Goal: Use online tool/utility: Use online tool/utility

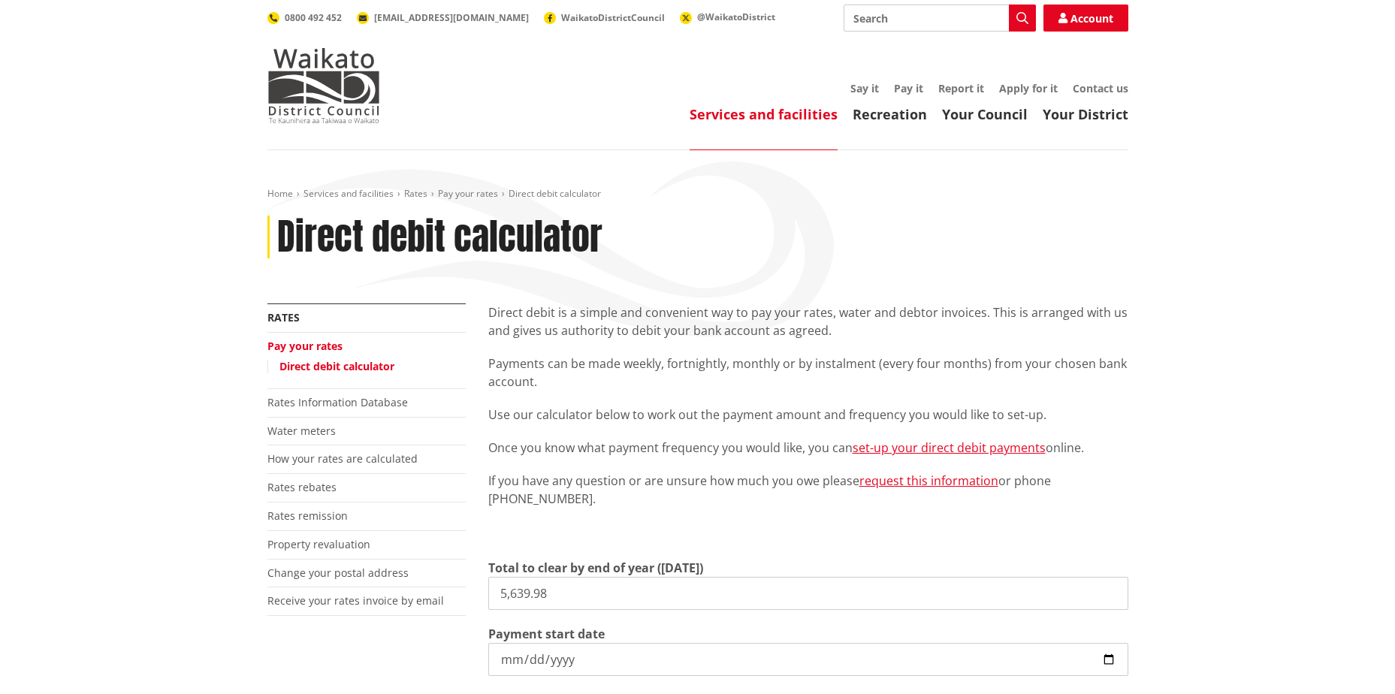
scroll to position [150, 0]
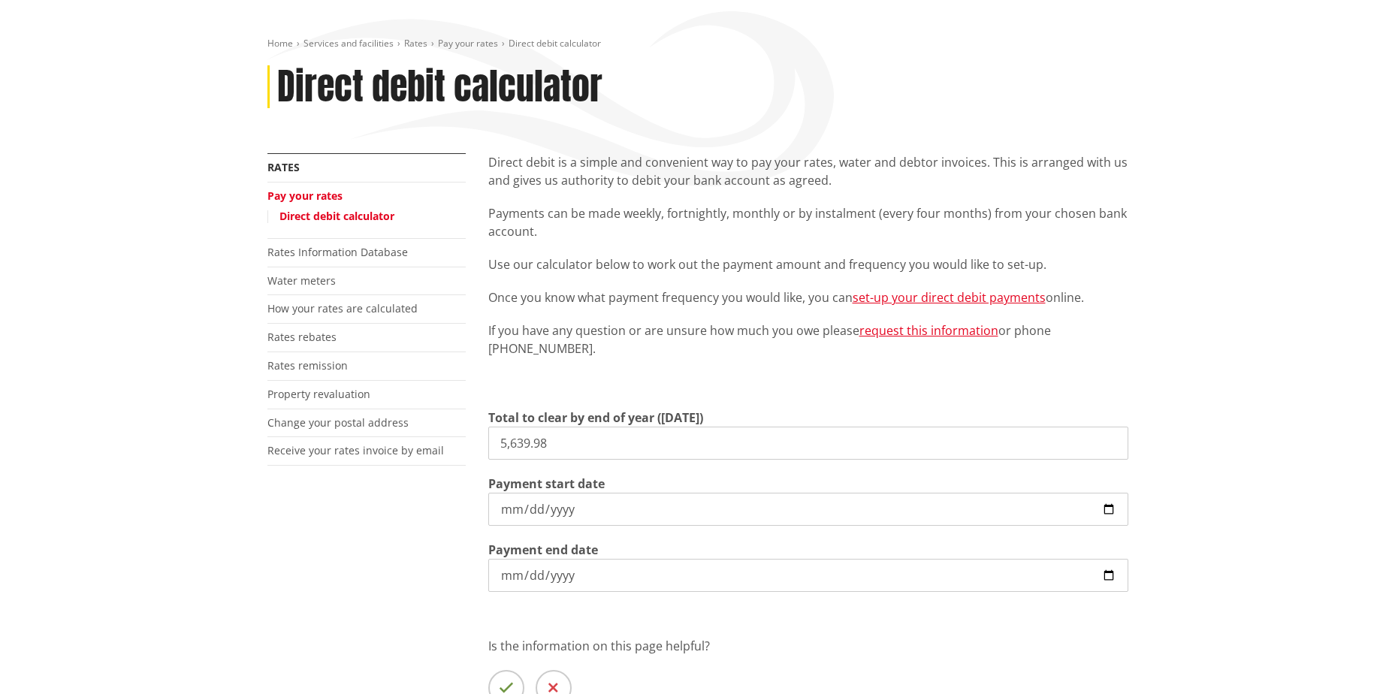
type input "0.00"
type input "[DATE]"
drag, startPoint x: 648, startPoint y: 449, endPoint x: 333, endPoint y: 457, distance: 314.8
click at [364, 451] on div "More from this section Rates Pay your rates Direct debit calculator Rates Infor…" at bounding box center [697, 461] width 883 height 617
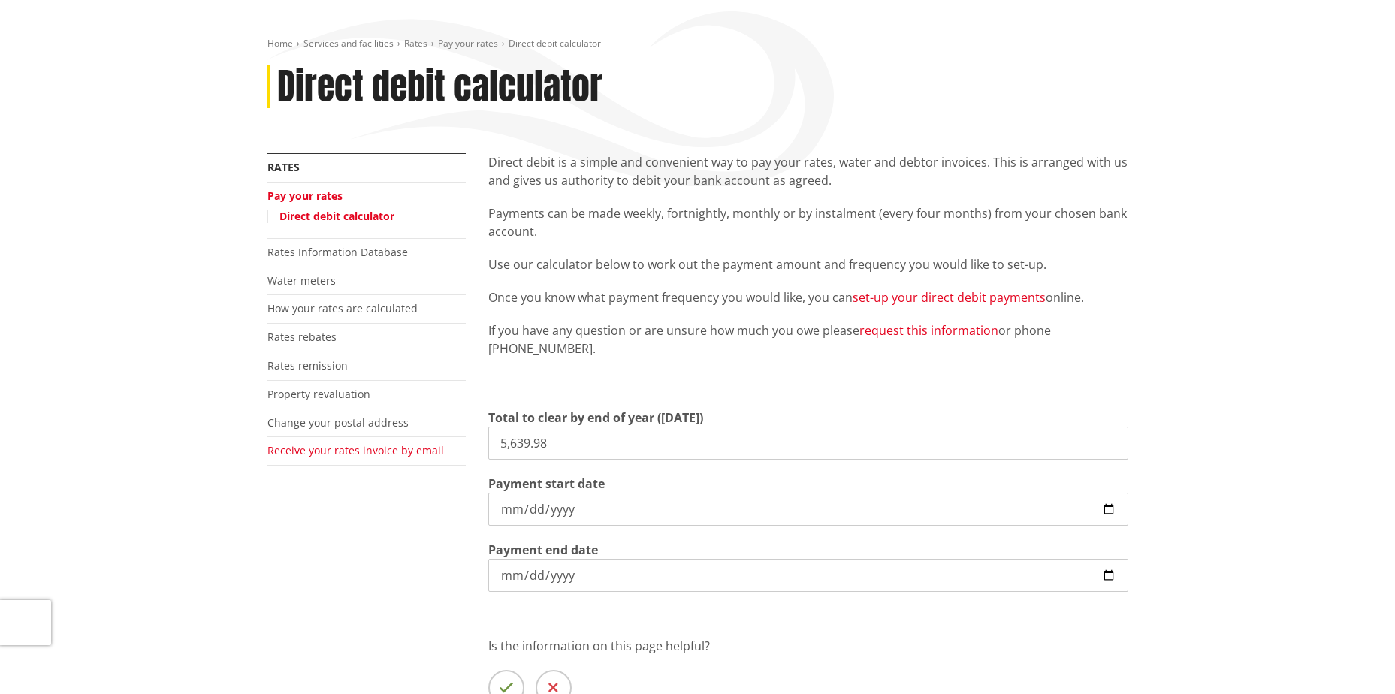
type input "5,639.98"
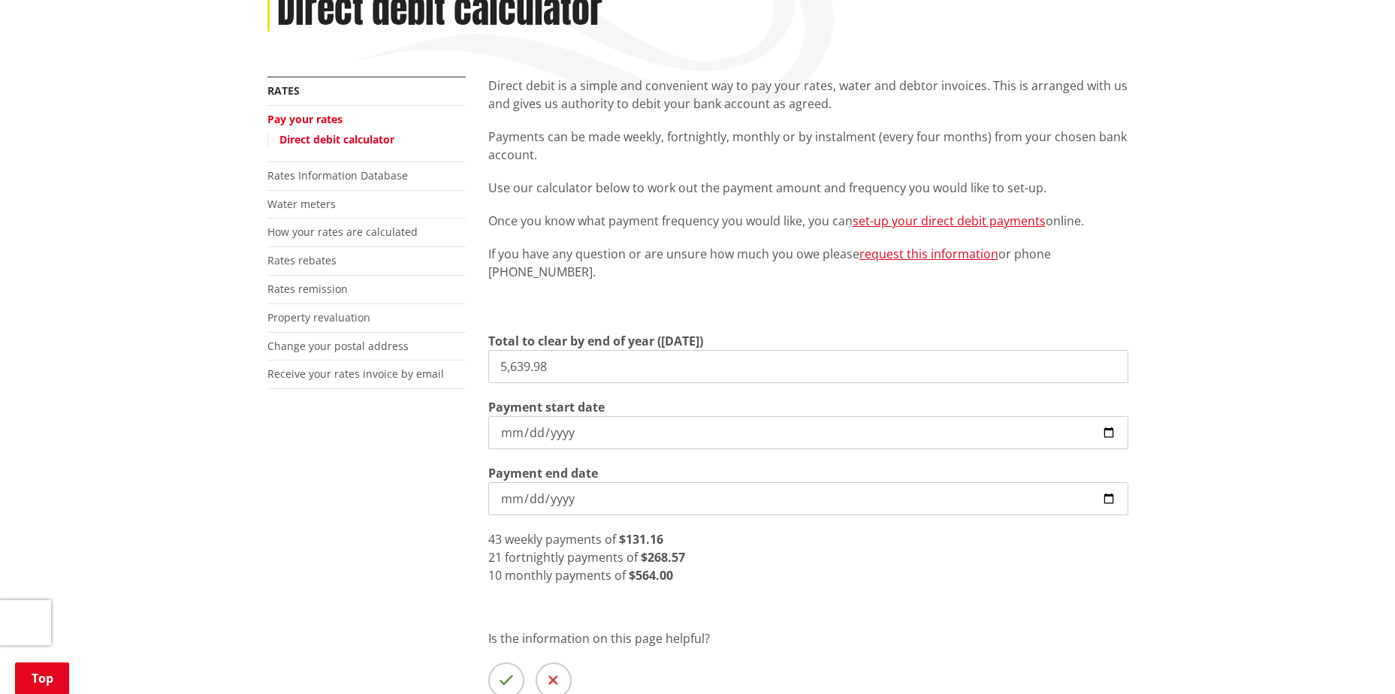
scroll to position [300, 0]
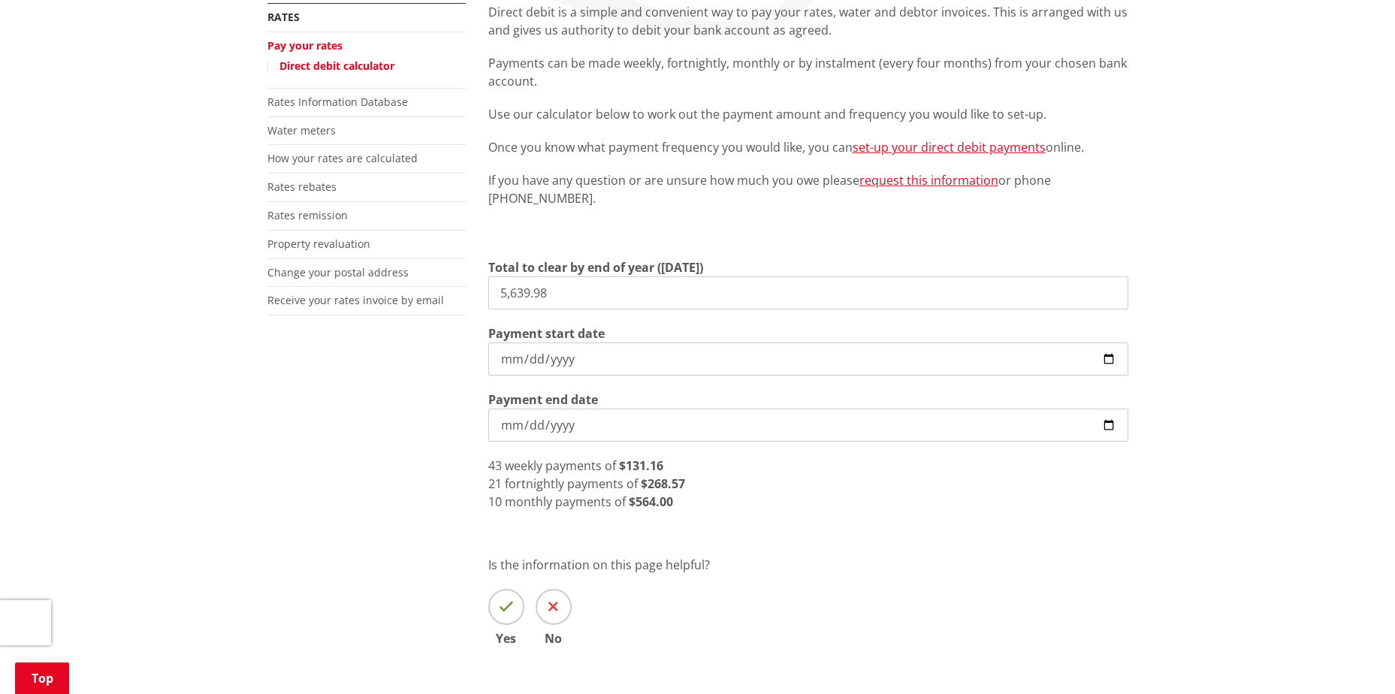
click at [1111, 424] on input "[DATE]" at bounding box center [808, 425] width 640 height 33
click at [1112, 430] on input "[DATE]" at bounding box center [808, 425] width 640 height 33
click at [1114, 421] on input "[DATE]" at bounding box center [808, 425] width 640 height 33
type input "[DATE]"
